Goal: Use online tool/utility: Utilize a website feature to perform a specific function

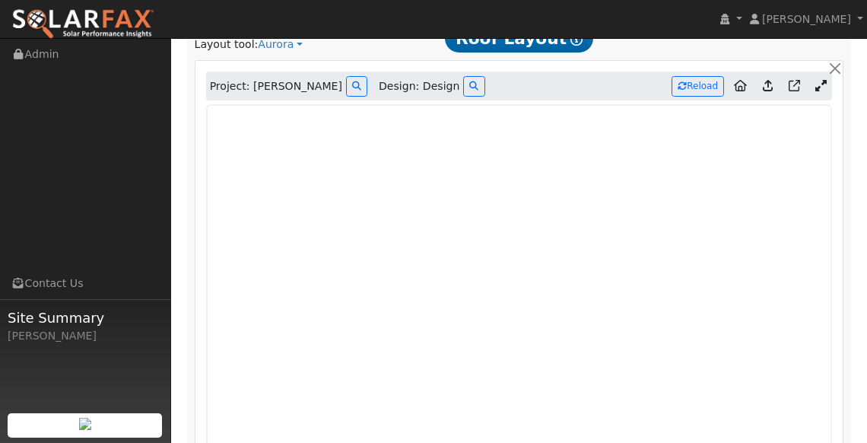
scroll to position [951, 0]
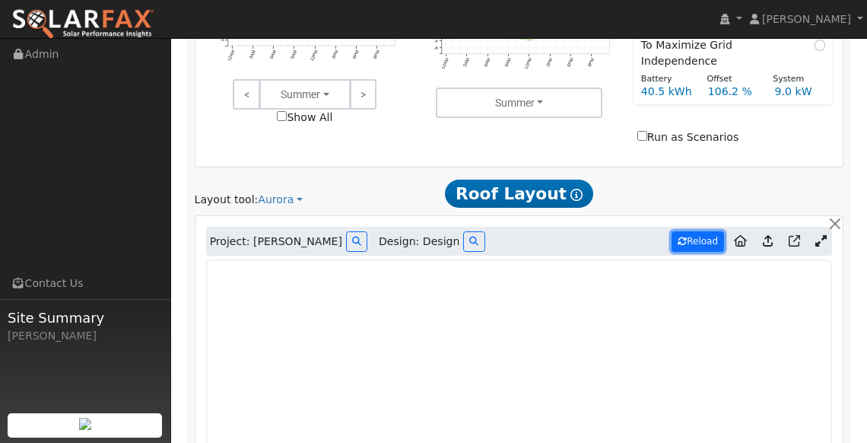
click at [702, 231] on button "Reload" at bounding box center [698, 241] width 52 height 21
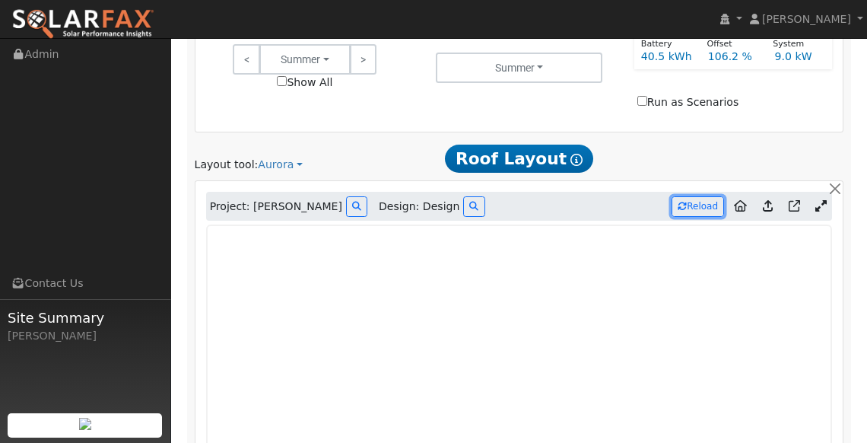
scroll to position [1025, 0]
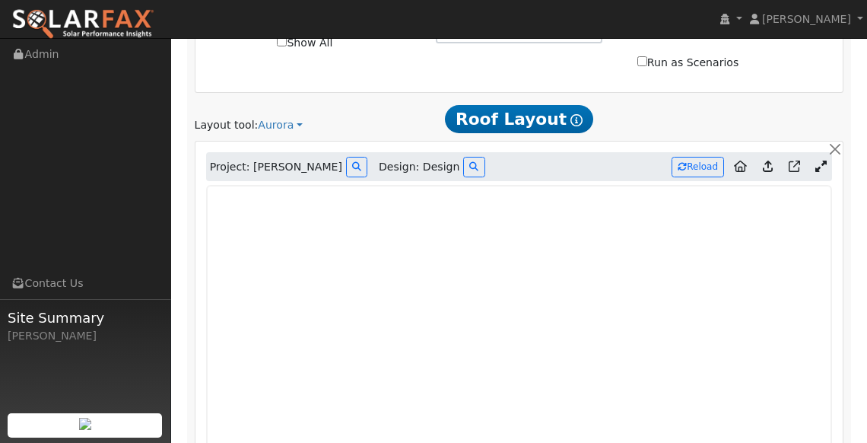
type input "20450"
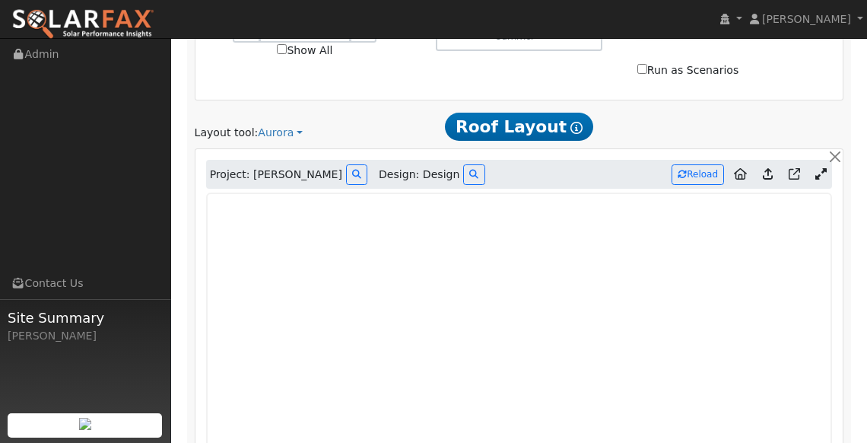
scroll to position [1004, 0]
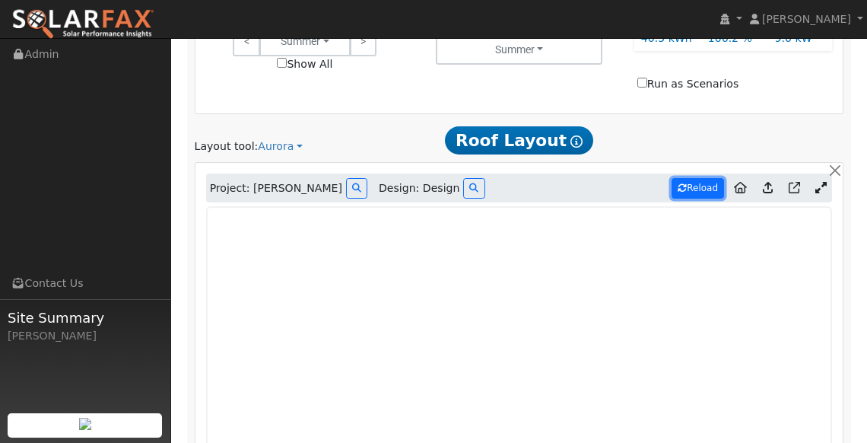
click at [704, 178] on button "Reload" at bounding box center [698, 188] width 52 height 21
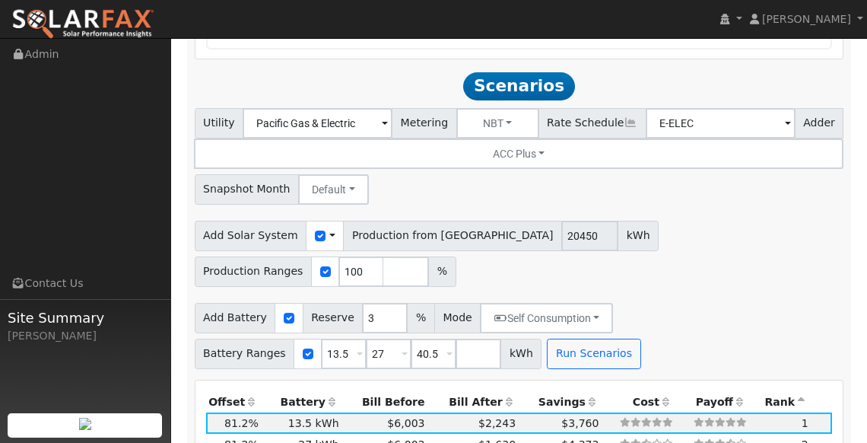
scroll to position [1654, 0]
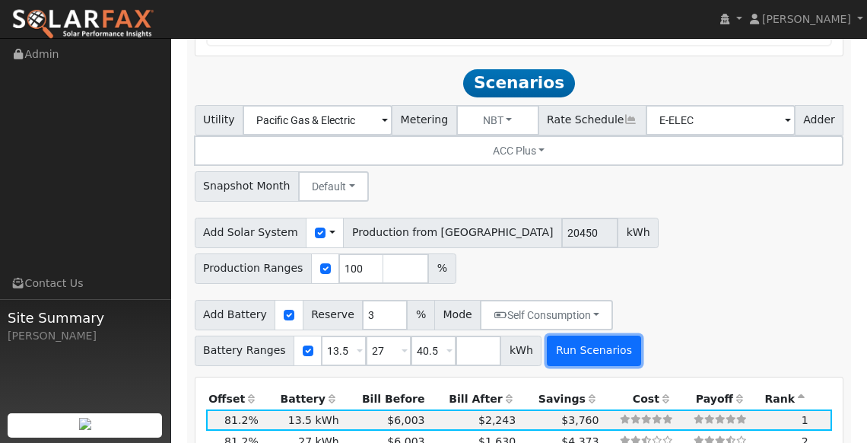
click at [564, 335] on button "Run Scenarios" at bounding box center [594, 350] width 94 height 30
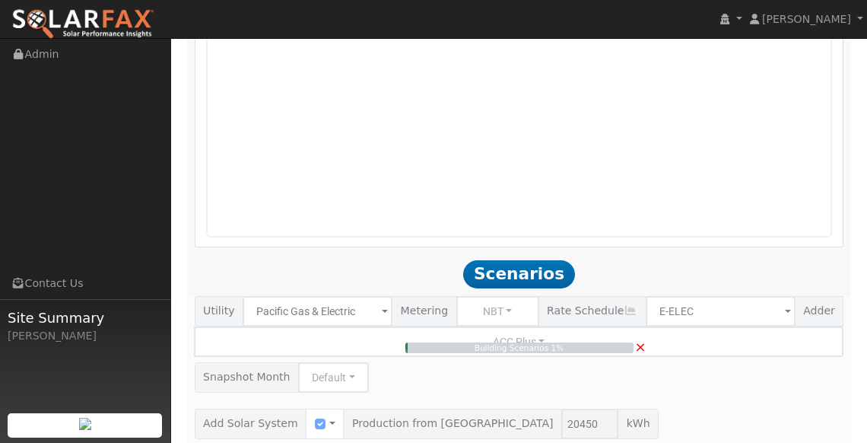
scroll to position [1481, 0]
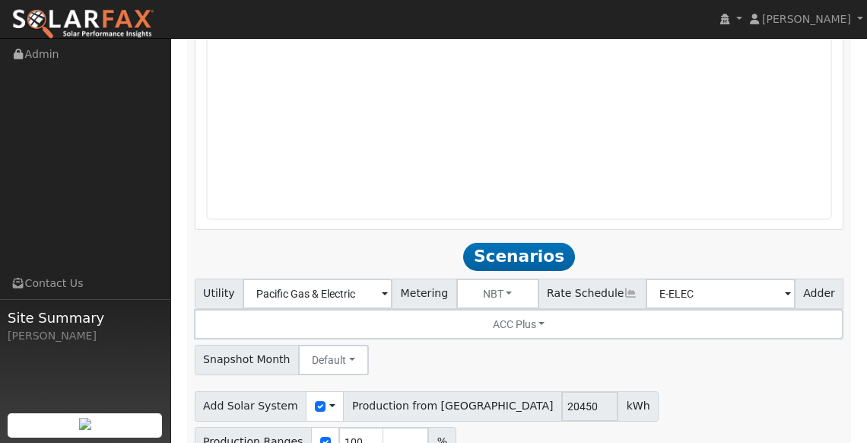
type input "$47,717"
type input "$32,400"
type input "$24,035"
type input "13.6"
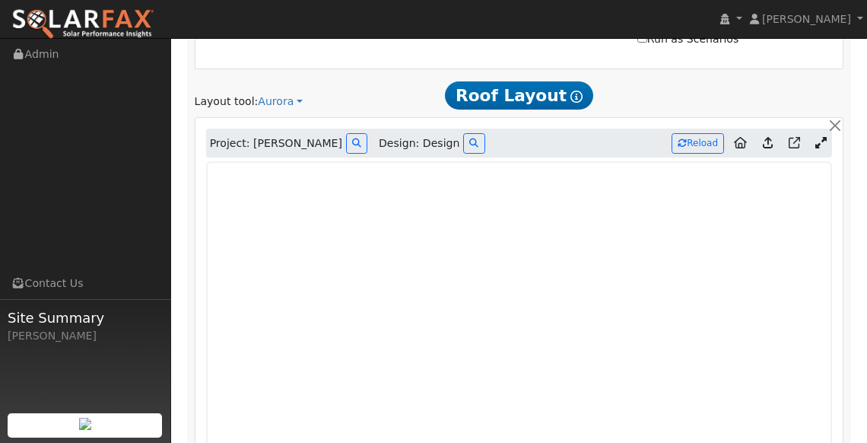
scroll to position [1047, 0]
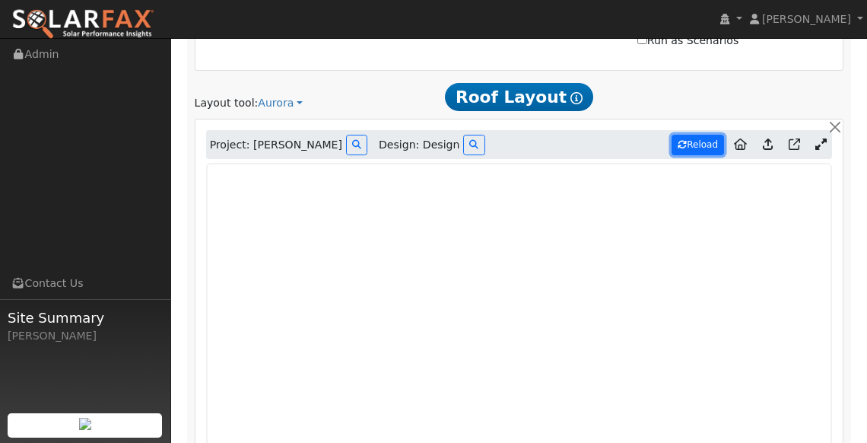
click at [707, 135] on button "Reload" at bounding box center [698, 145] width 52 height 21
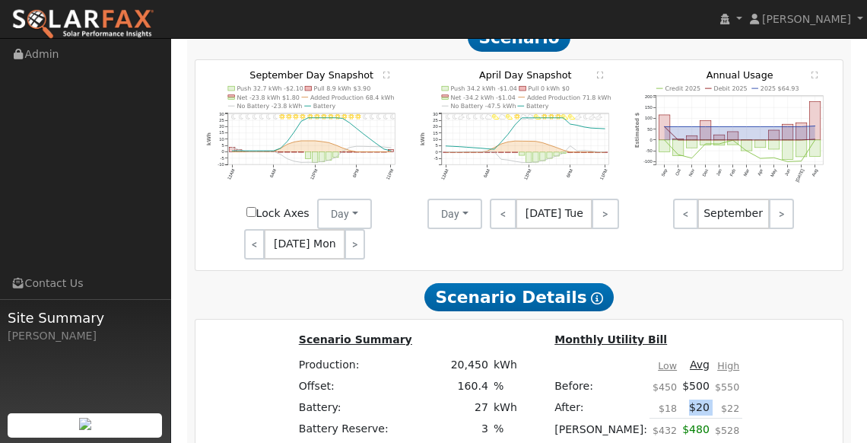
scroll to position [2179, 0]
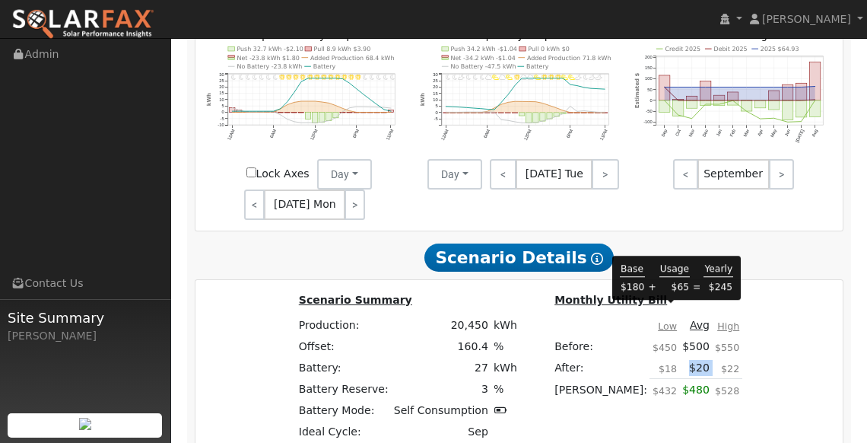
click at [680, 357] on td "$20" at bounding box center [696, 368] width 33 height 22
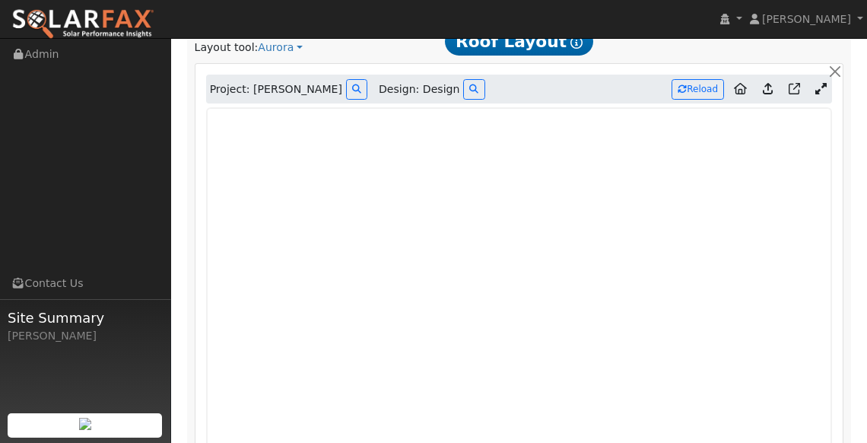
scroll to position [1101, 0]
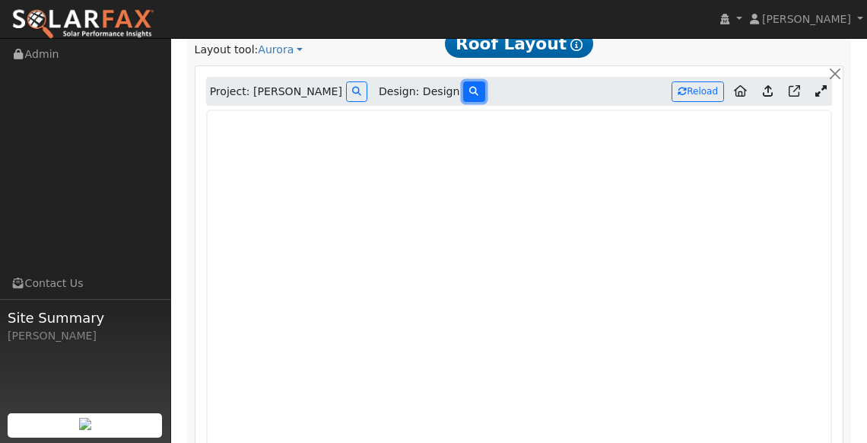
click at [463, 81] on button at bounding box center [473, 91] width 21 height 21
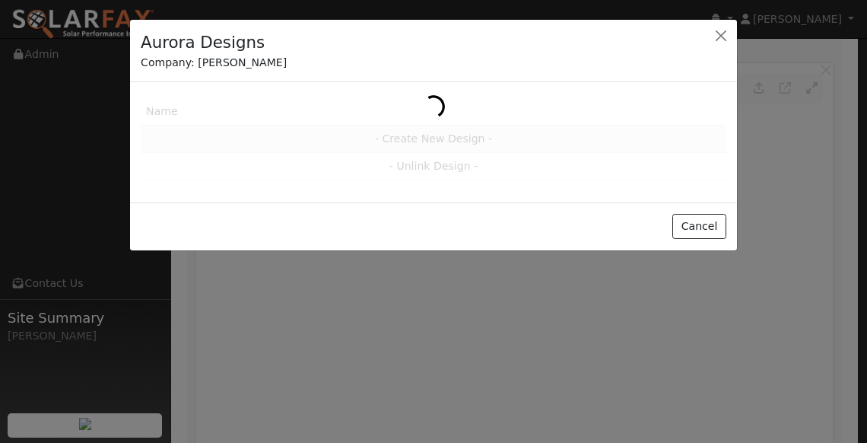
scroll to position [1088, 0]
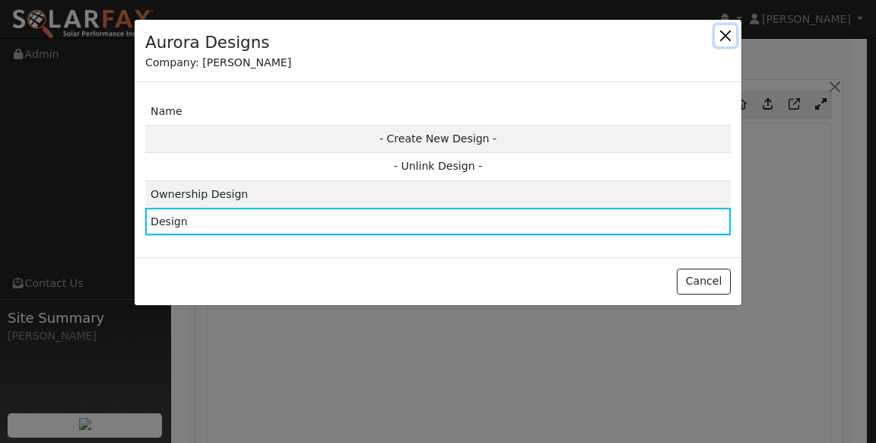
click at [733, 31] on button "button" at bounding box center [725, 35] width 21 height 21
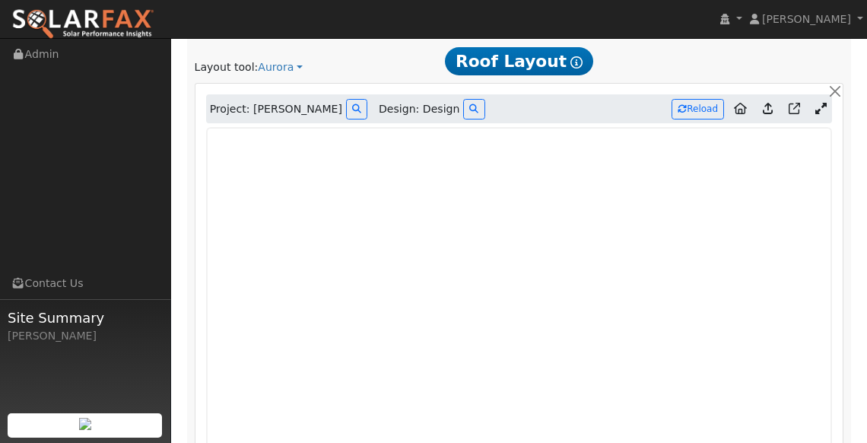
scroll to position [1080, 0]
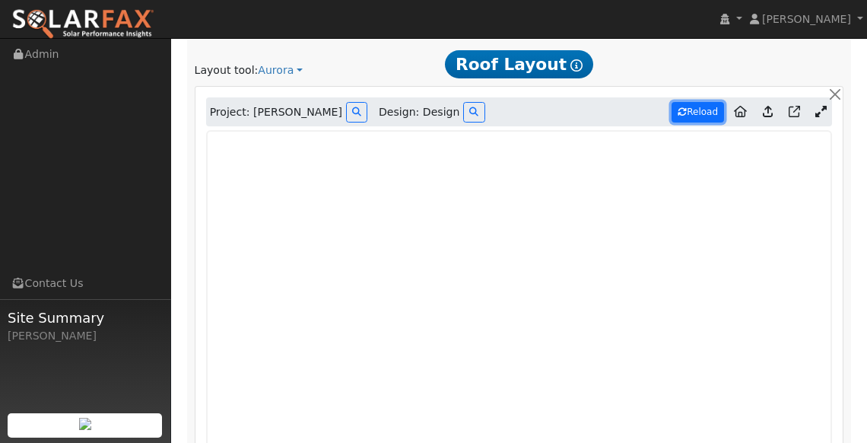
click at [685, 107] on icon at bounding box center [682, 111] width 9 height 9
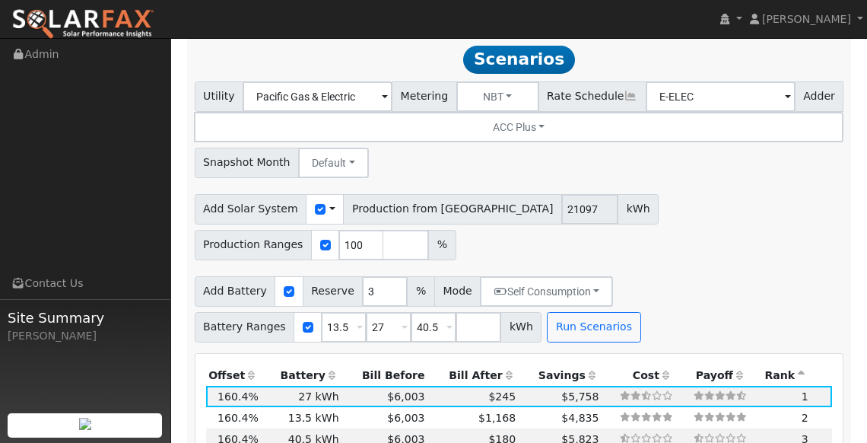
type input "20450"
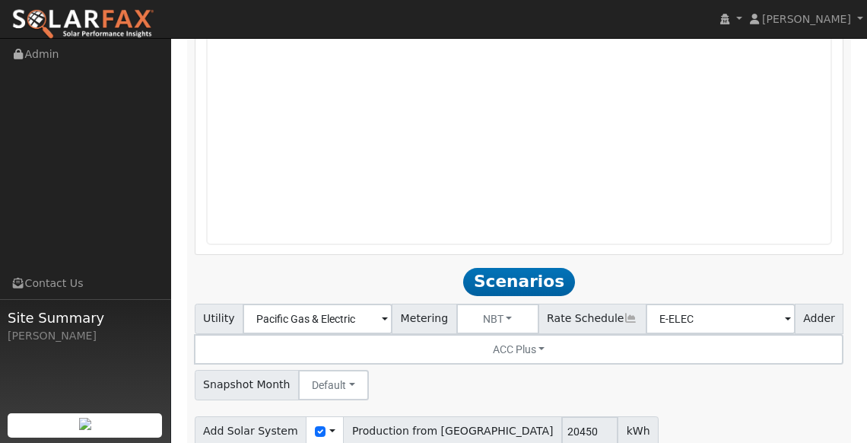
scroll to position [1119, 0]
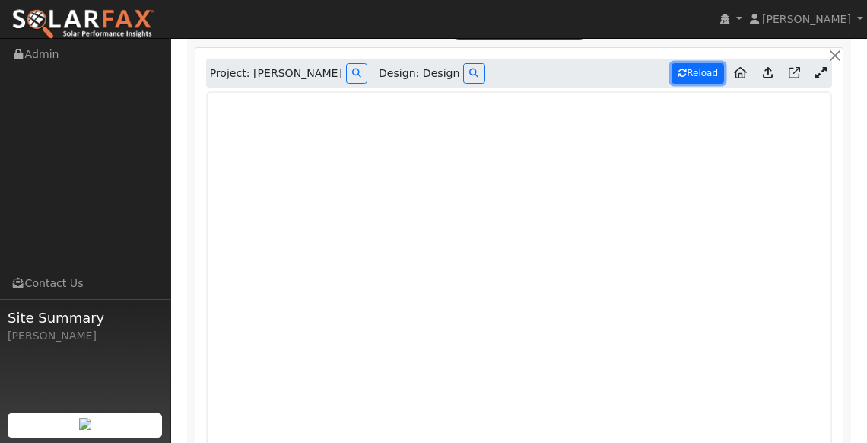
click at [692, 63] on button "Reload" at bounding box center [698, 73] width 52 height 21
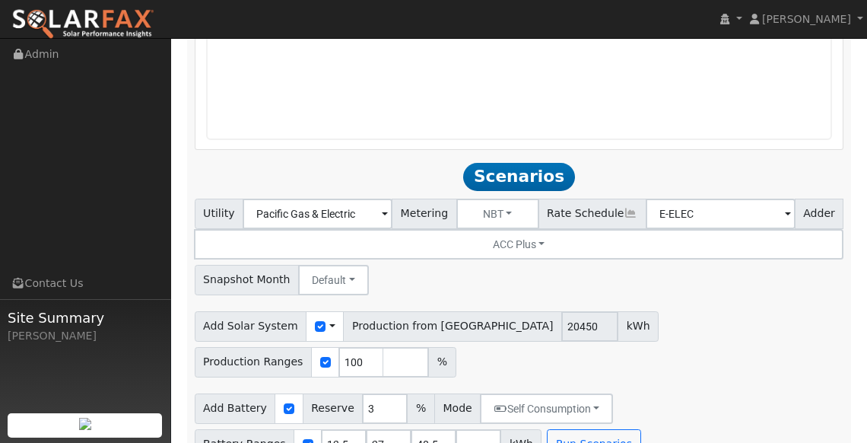
scroll to position [1562, 0]
click at [315, 320] on input "checkbox" at bounding box center [320, 325] width 11 height 11
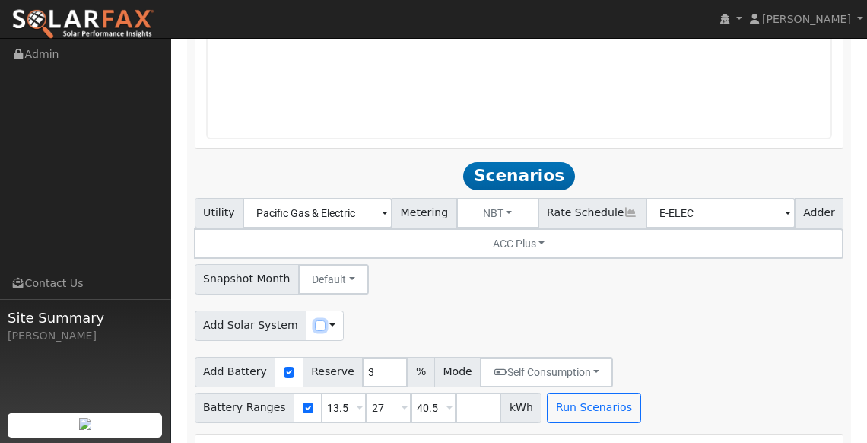
click at [315, 320] on input "checkbox" at bounding box center [320, 325] width 11 height 11
checkbox input "true"
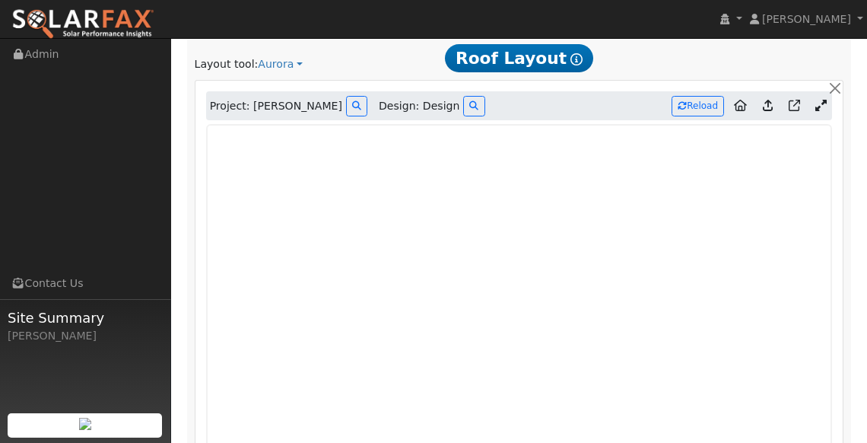
scroll to position [1000, 0]
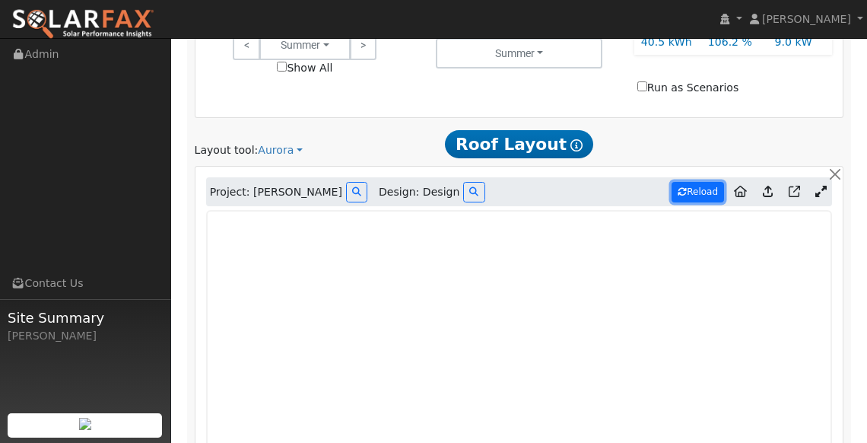
click at [704, 182] on button "Reload" at bounding box center [698, 192] width 52 height 21
click at [463, 182] on button at bounding box center [473, 192] width 21 height 21
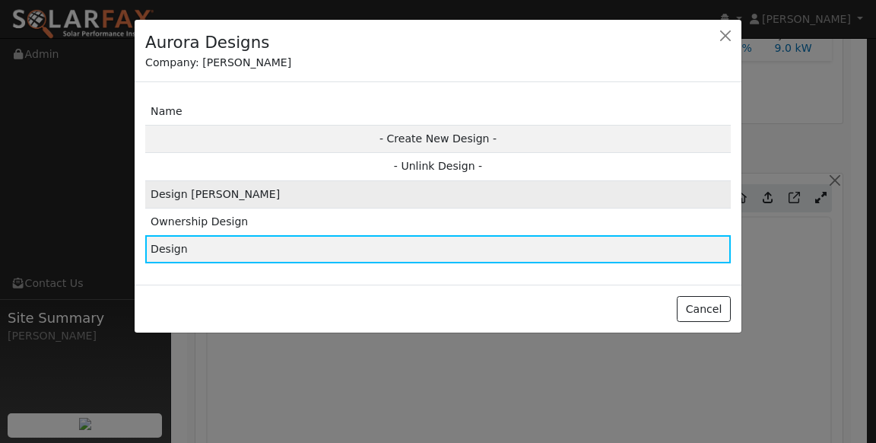
click at [252, 186] on td "Design Max Savings" at bounding box center [438, 193] width 586 height 27
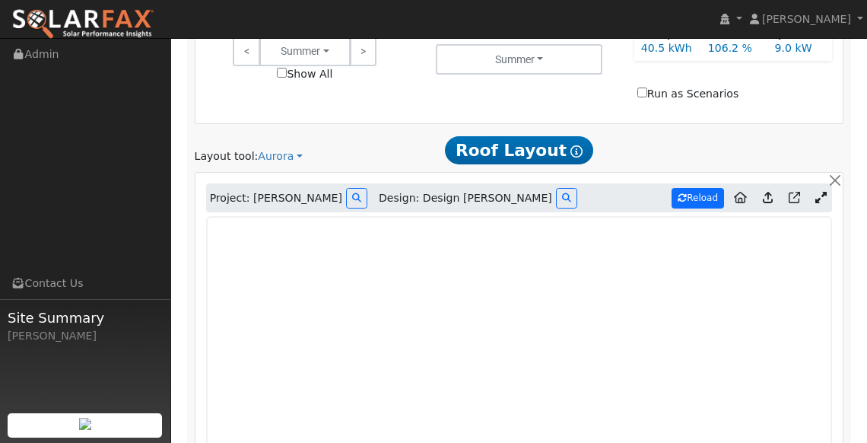
type input "11634"
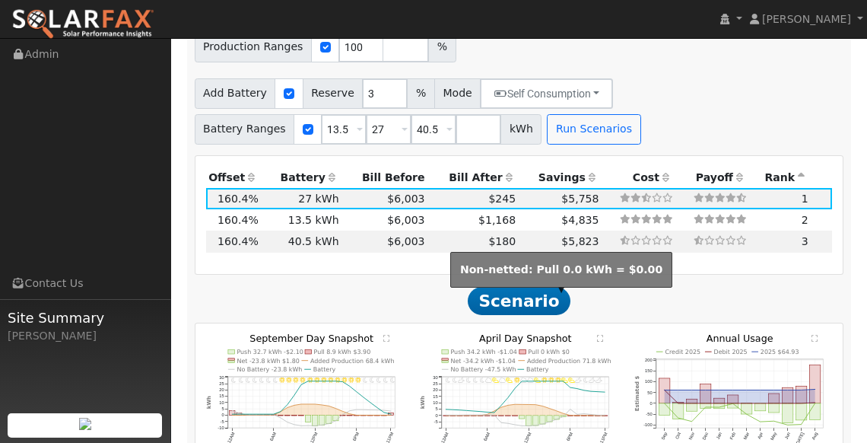
scroll to position [1890, 0]
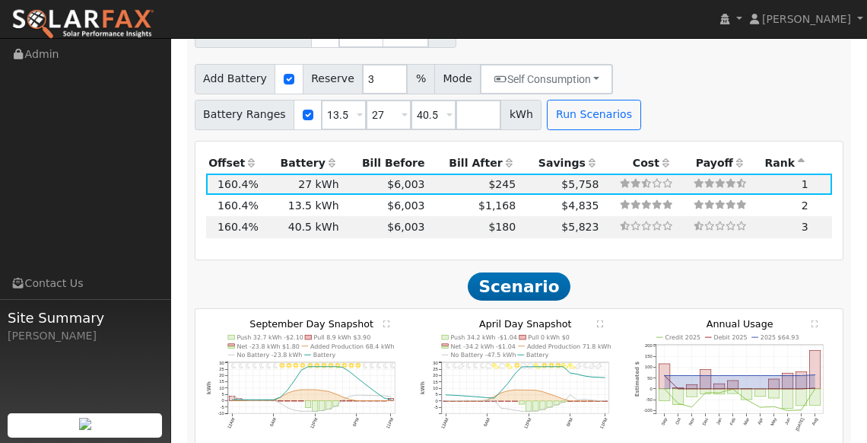
click at [534, 272] on span "Scenario" at bounding box center [519, 286] width 102 height 28
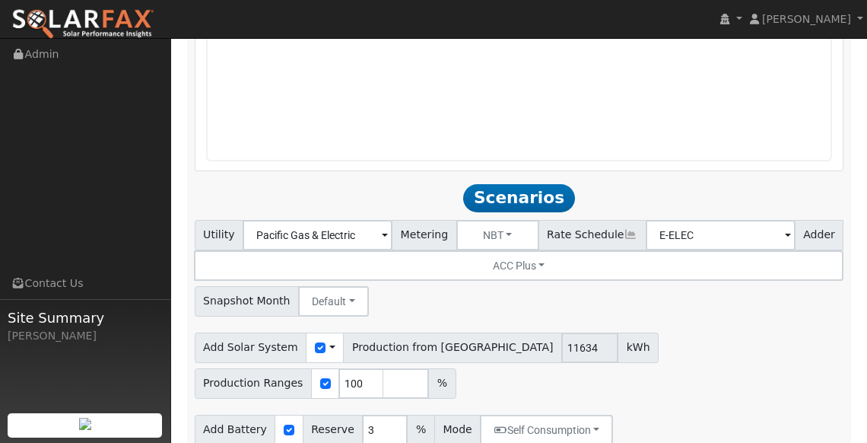
scroll to position [1781, 0]
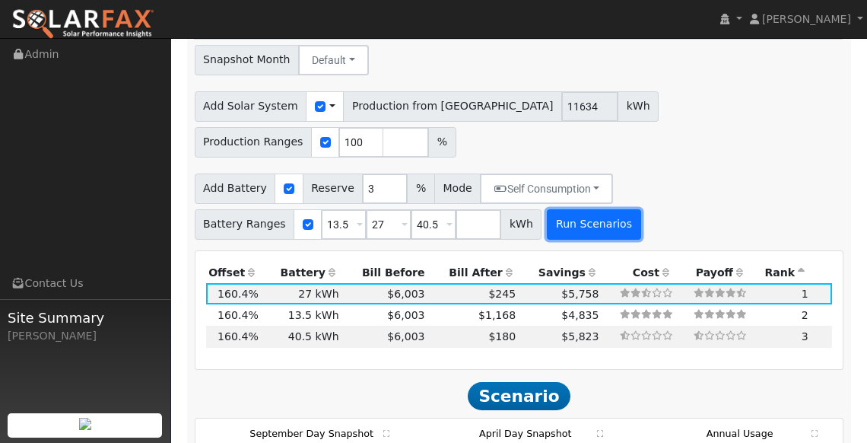
click at [583, 209] on button "Run Scenarios" at bounding box center [594, 224] width 94 height 30
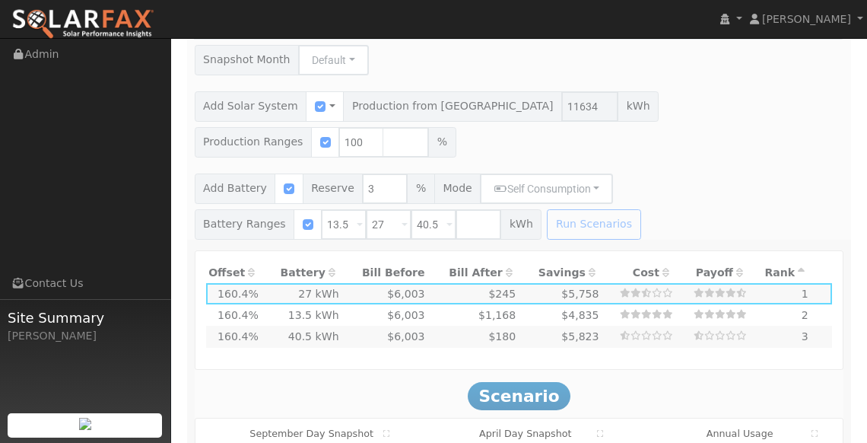
type input "$27,146"
type input "$16,200"
type input "$13,004"
type input "7.8"
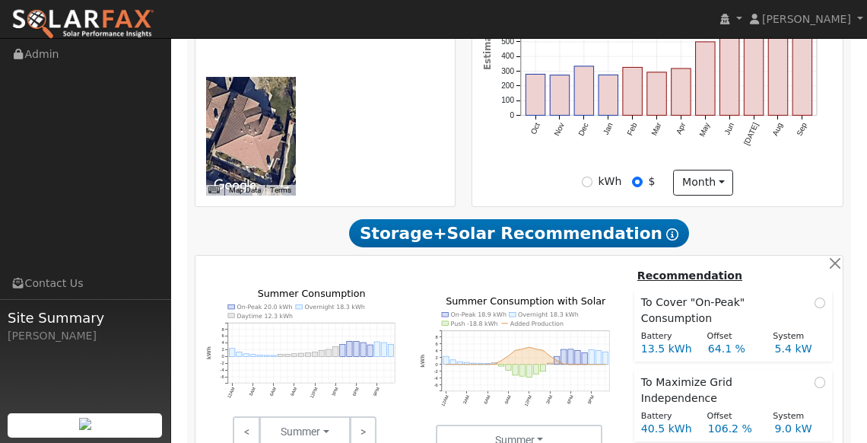
scroll to position [466, 0]
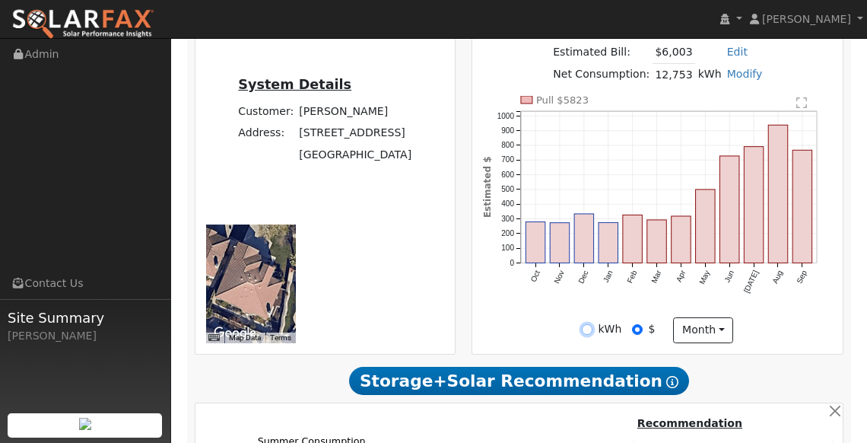
click at [593, 330] on input "kWh" at bounding box center [587, 329] width 11 height 11
radio input "true"
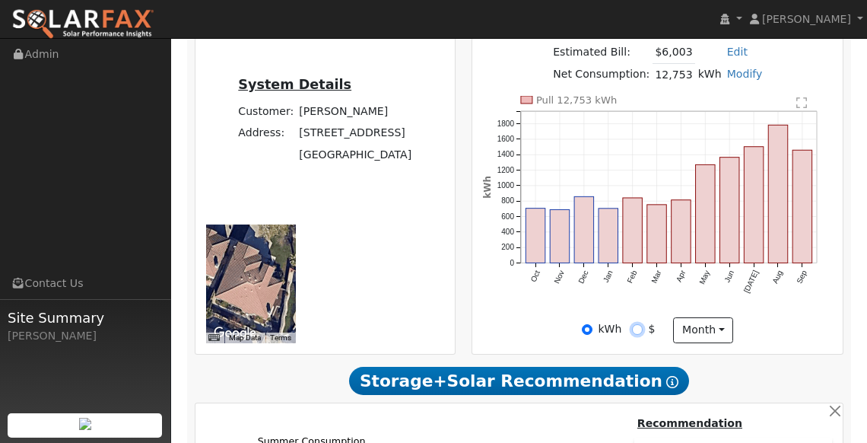
click at [635, 328] on input "$" at bounding box center [637, 329] width 11 height 11
radio input "true"
radio input "false"
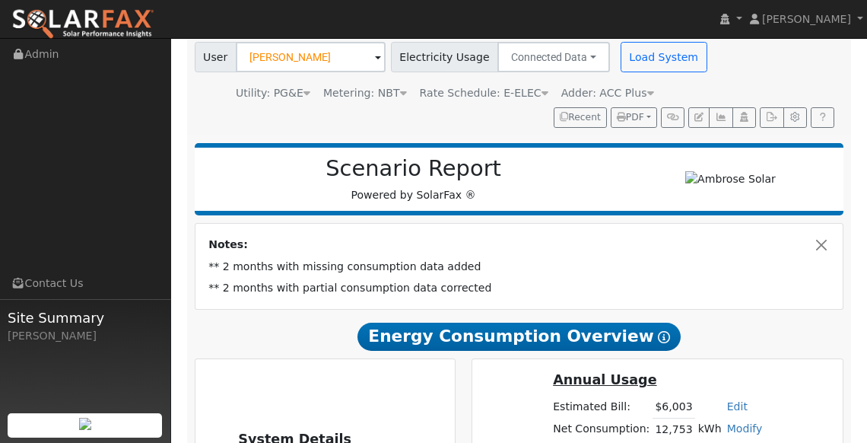
scroll to position [0, 0]
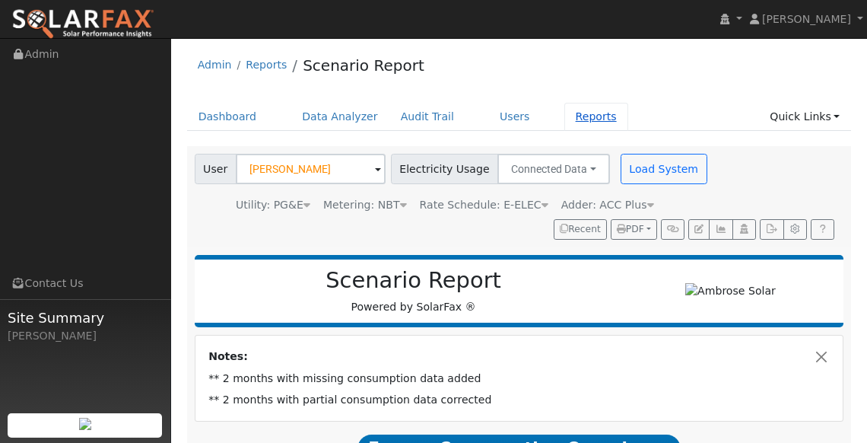
click at [574, 116] on link "Reports" at bounding box center [596, 117] width 64 height 28
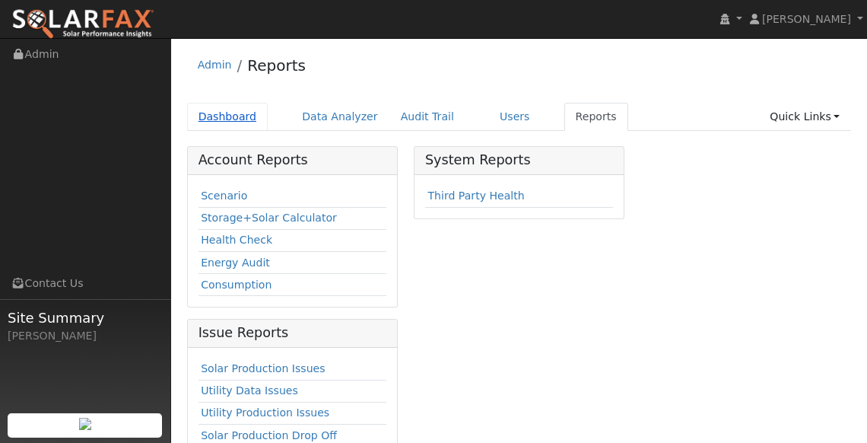
click at [232, 122] on link "Dashboard" at bounding box center [227, 117] width 81 height 28
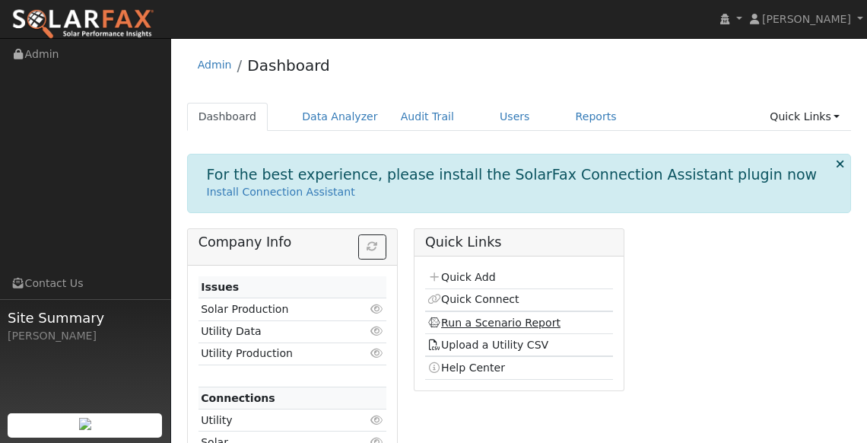
click at [501, 316] on link "Run a Scenario Report" at bounding box center [493, 322] width 133 height 12
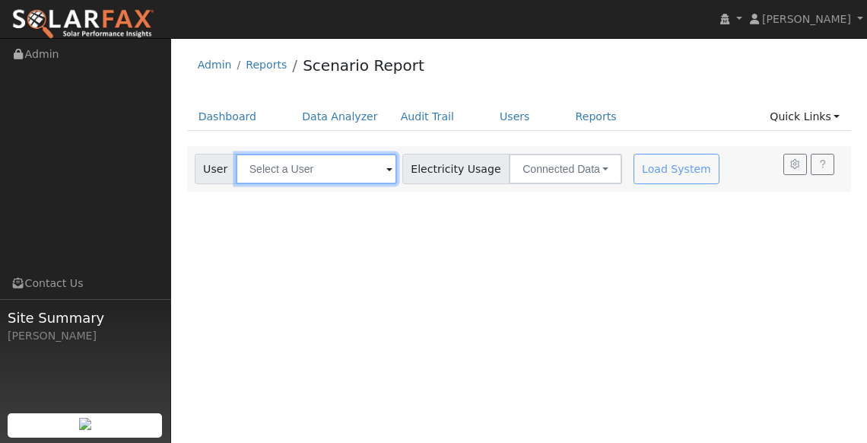
click at [287, 169] on input "text" at bounding box center [316, 169] width 161 height 30
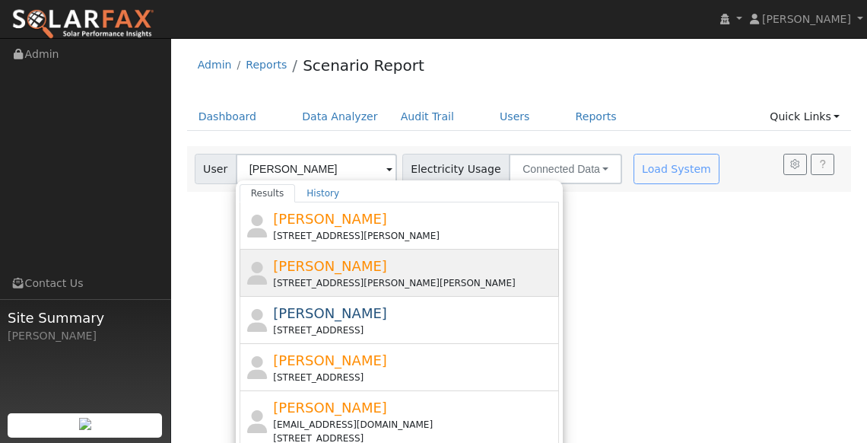
click at [316, 269] on span "[PERSON_NAME]" at bounding box center [330, 266] width 114 height 16
type input "[PERSON_NAME]"
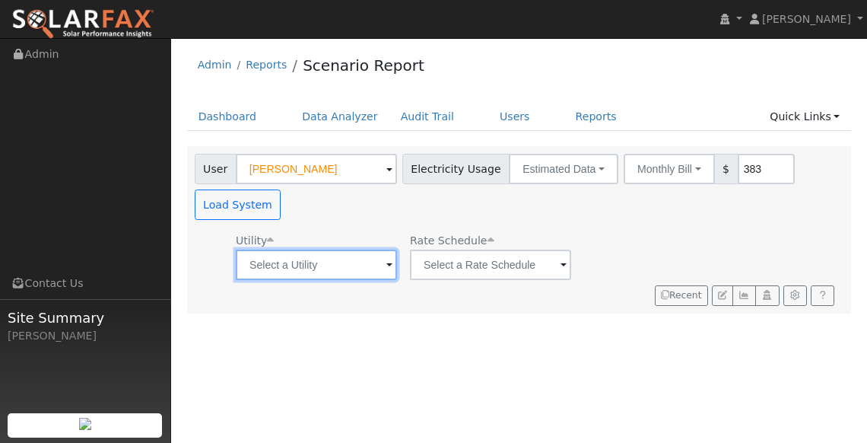
click at [332, 272] on input "text" at bounding box center [316, 264] width 161 height 30
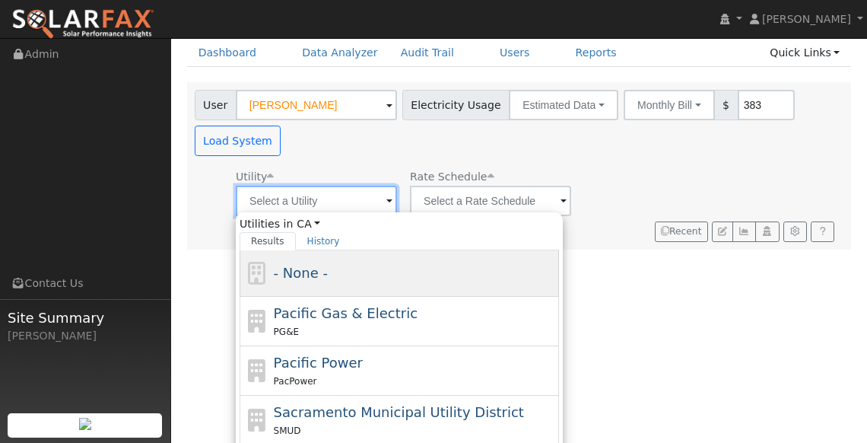
scroll to position [113, 0]
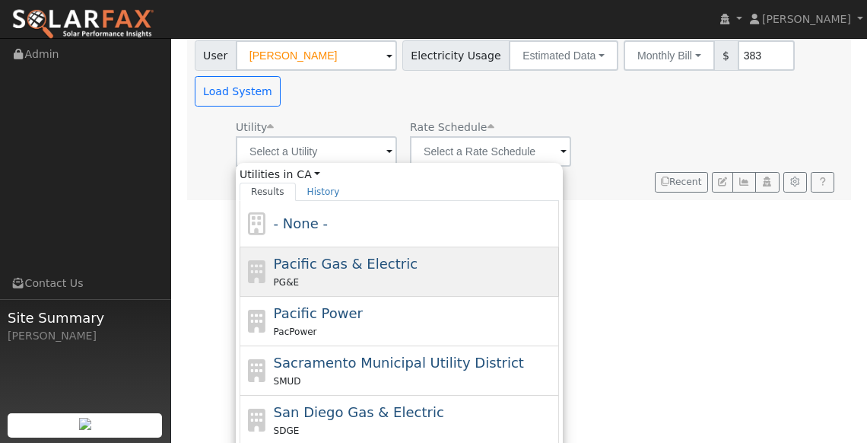
click at [372, 274] on div "PG&E" at bounding box center [415, 282] width 282 height 16
type input "Pacific Gas & Electric"
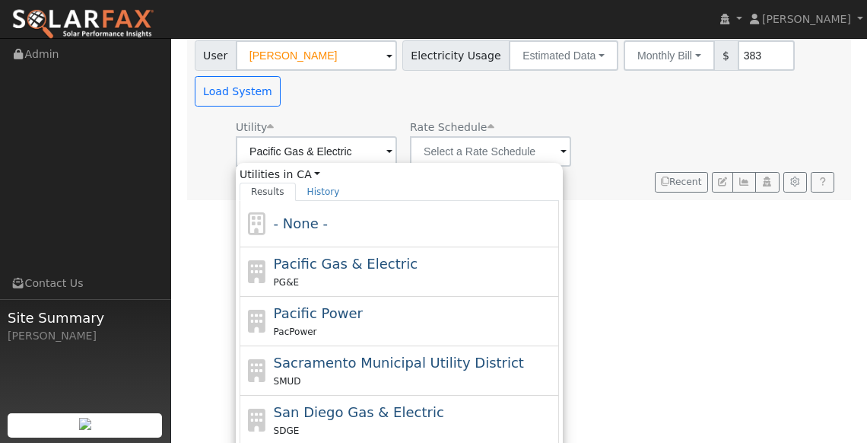
scroll to position [0, 0]
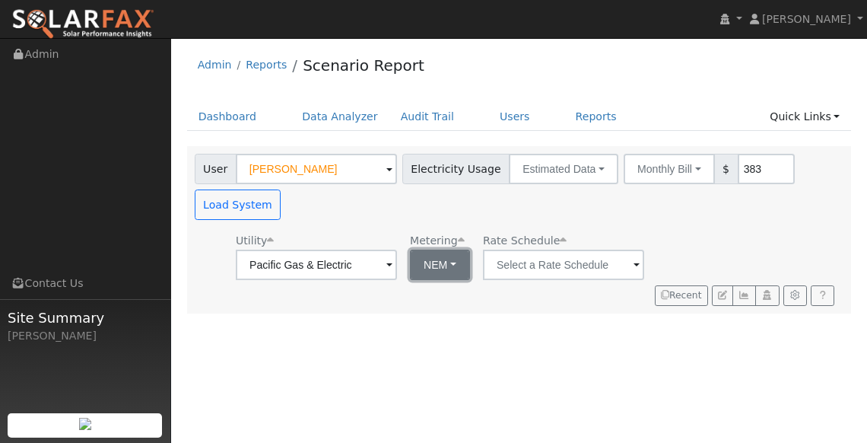
click at [426, 262] on button "NEM" at bounding box center [440, 264] width 60 height 30
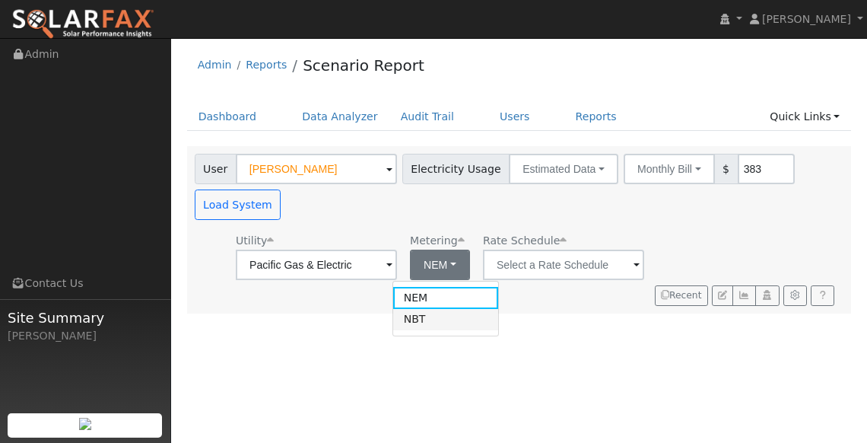
click at [425, 316] on link "NBT" at bounding box center [446, 319] width 106 height 21
type input "E-ELEC"
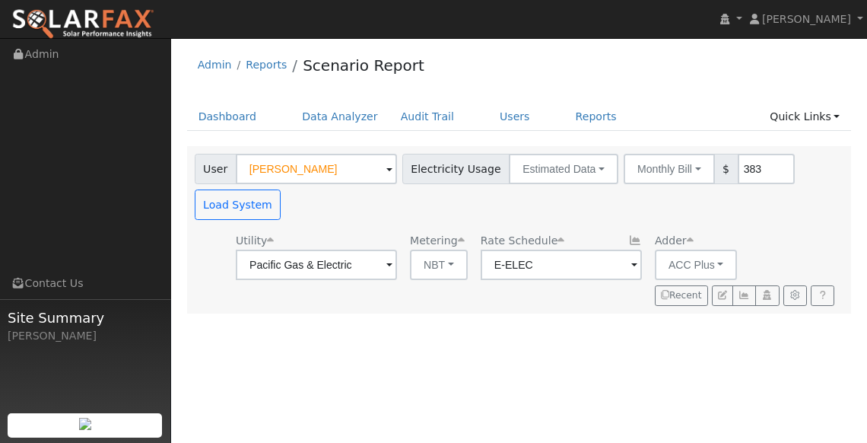
click at [631, 266] on span at bounding box center [634, 265] width 6 height 17
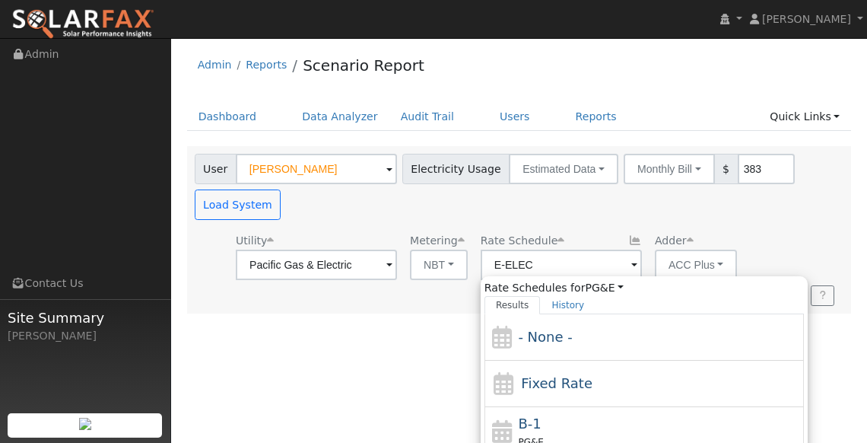
click at [754, 227] on div "Utility Pacific Gas & Electric Metering NBT NEM NBT Rate Schedule E-ELEC Rate S…" at bounding box center [517, 253] width 650 height 52
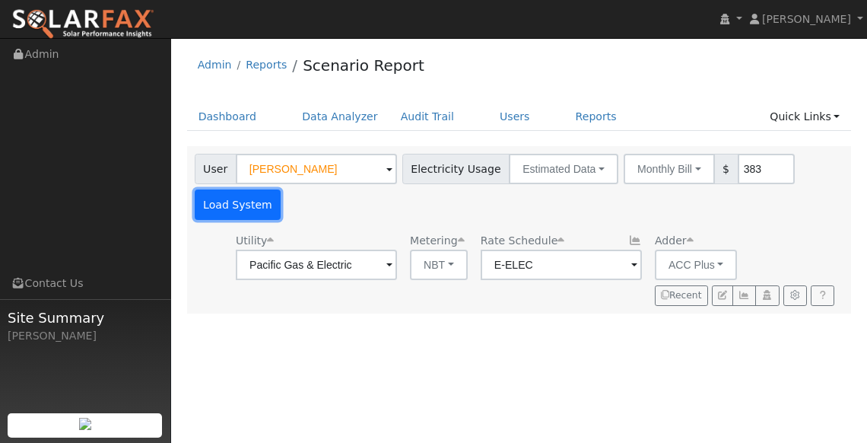
click at [259, 198] on button "Load System" at bounding box center [238, 204] width 87 height 30
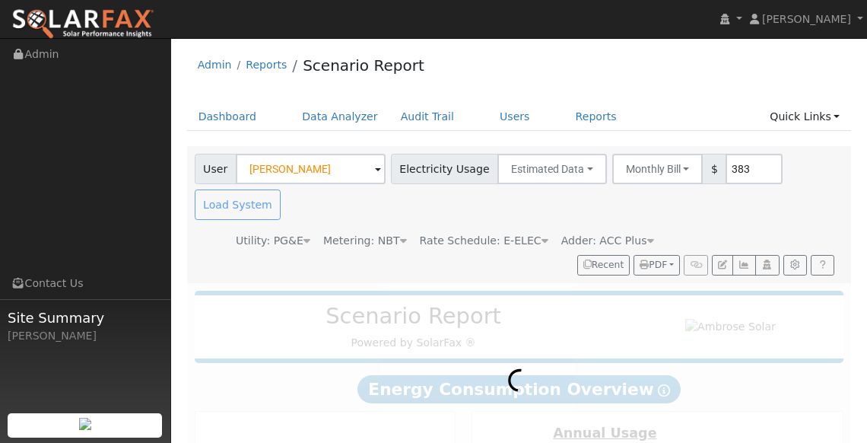
scroll to position [332, 0]
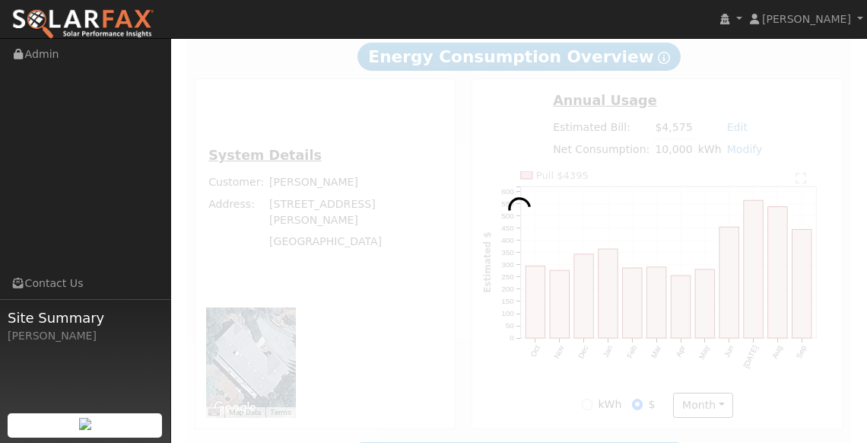
type input "0"
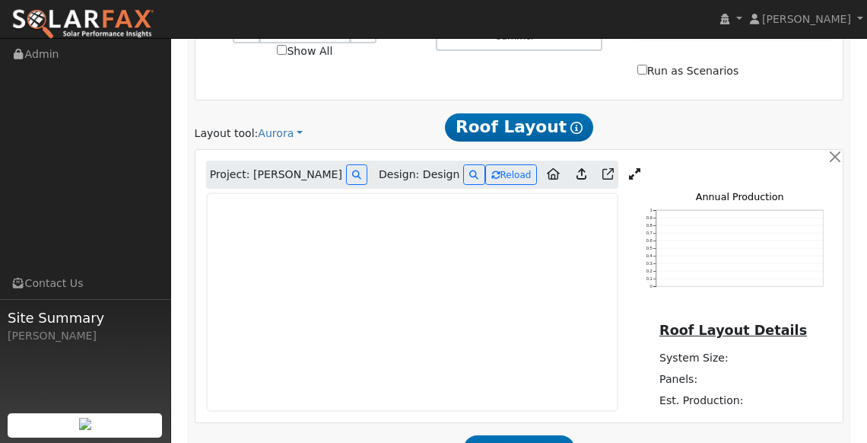
scroll to position [965, 0]
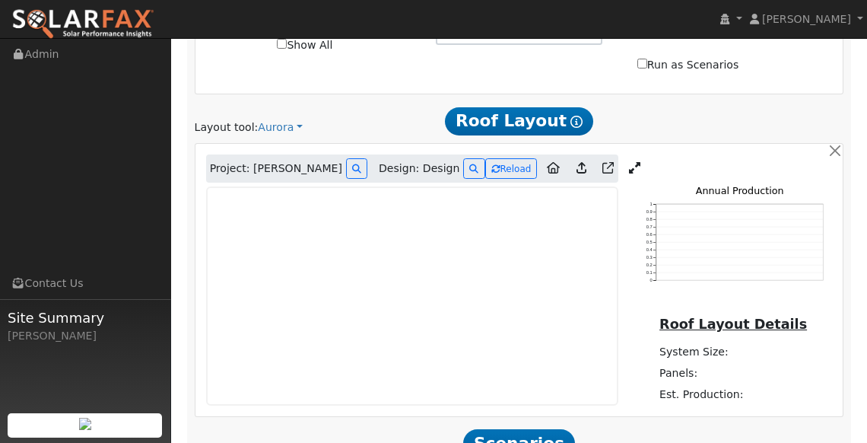
click at [386, 386] on div "Project: [PERSON_NAME] Design: Design Reload 0 0.1 0.2 0.3 0.4 0.5 0.6 0.7 0.8 …" at bounding box center [519, 280] width 648 height 272
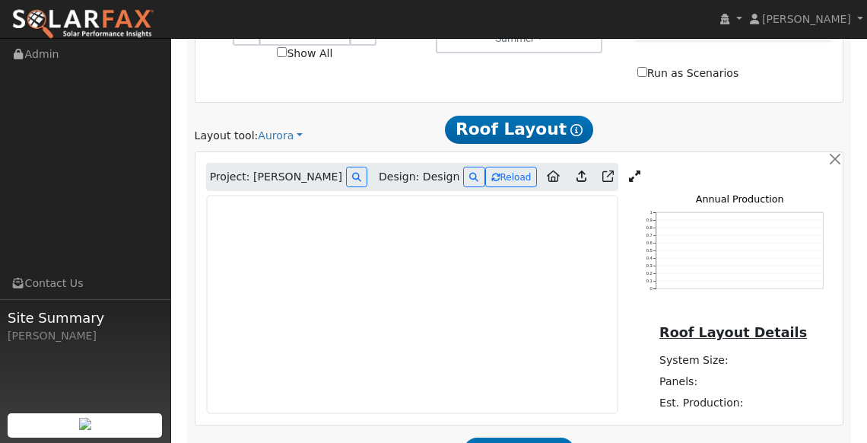
scroll to position [955, 0]
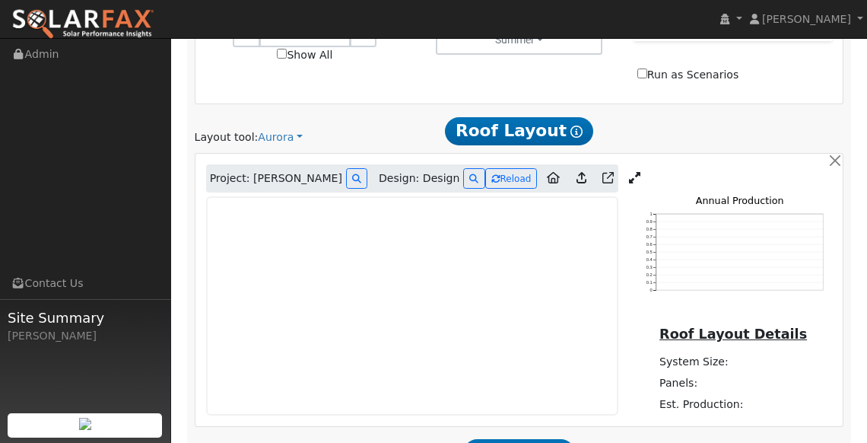
click at [629, 172] on icon at bounding box center [634, 177] width 11 height 11
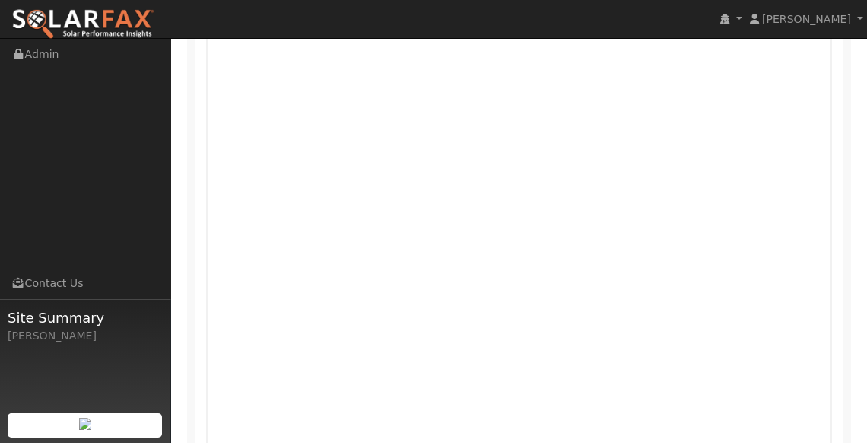
scroll to position [1083, 0]
